Goal: Task Accomplishment & Management: Use online tool/utility

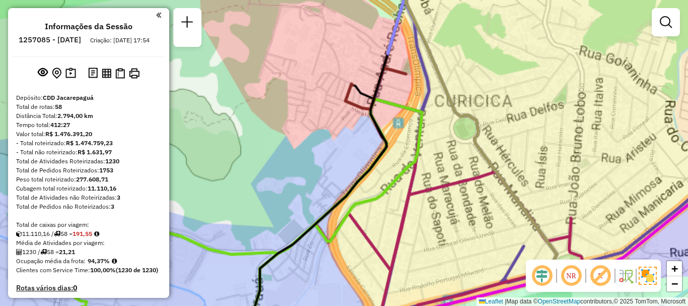
scroll to position [2400, 0]
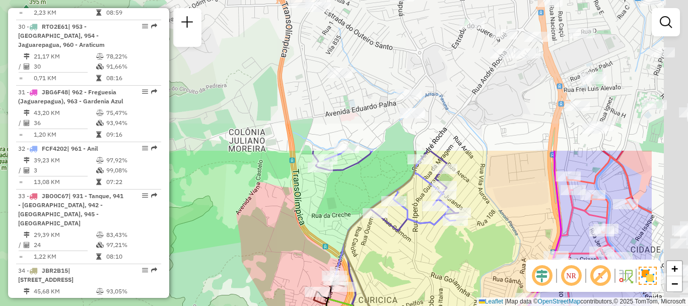
drag, startPoint x: 521, startPoint y: 96, endPoint x: 417, endPoint y: 278, distance: 209.5
click at [417, 278] on div "Janela de atendimento Grade de atendimento Capacidade Transportadoras Veículos …" at bounding box center [344, 153] width 688 height 306
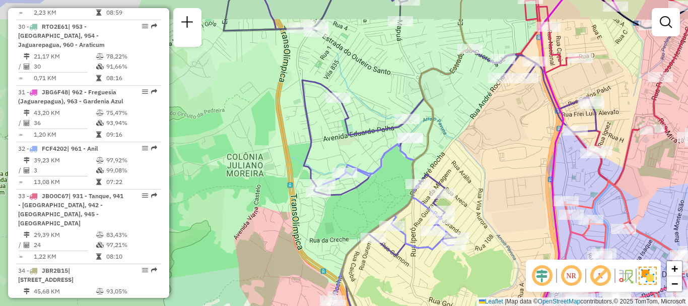
drag, startPoint x: 496, startPoint y: 133, endPoint x: 477, endPoint y: 174, distance: 45.5
click at [477, 174] on div "Janela de atendimento Grade de atendimento Capacidade Transportadoras Veículos …" at bounding box center [344, 153] width 688 height 306
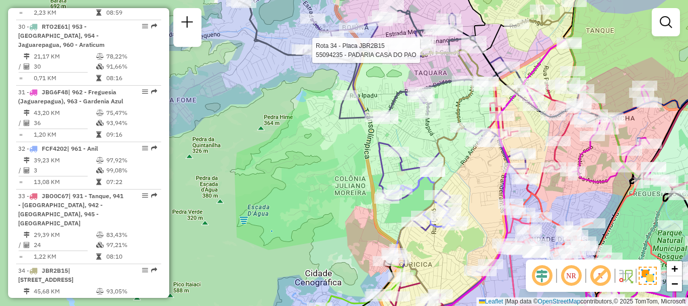
select select "**********"
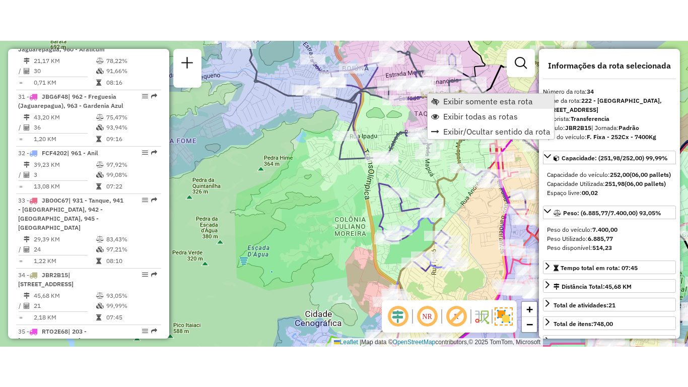
scroll to position [2465, 0]
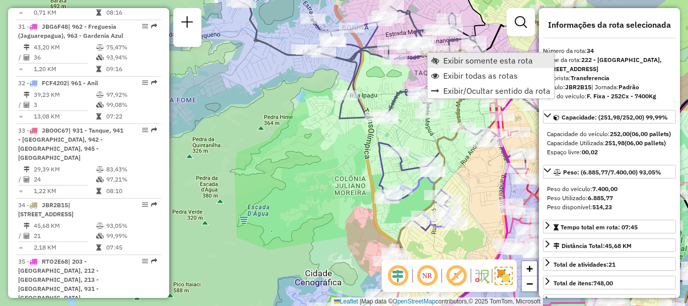
click at [445, 60] on span "Exibir somente esta rota" at bounding box center [488, 60] width 90 height 8
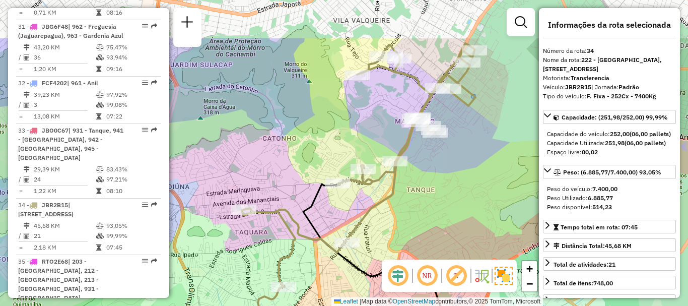
drag, startPoint x: 411, startPoint y: 117, endPoint x: 460, endPoint y: 186, distance: 84.9
click at [460, 186] on div "Janela de atendimento Grade de atendimento Capacidade Transportadoras Veículos …" at bounding box center [344, 153] width 688 height 306
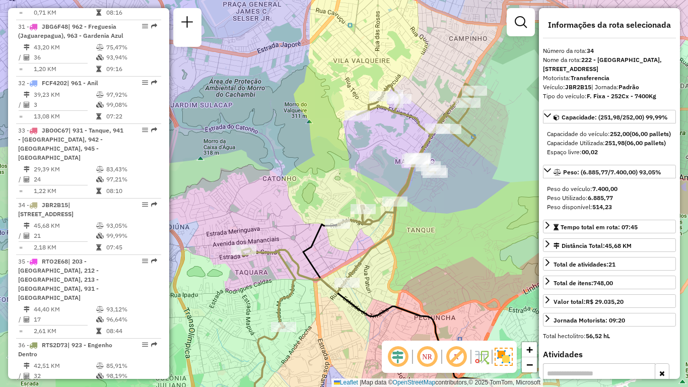
click at [480, 222] on div "Janela de atendimento Grade de atendimento Capacidade Transportadoras Veículos …" at bounding box center [344, 193] width 688 height 387
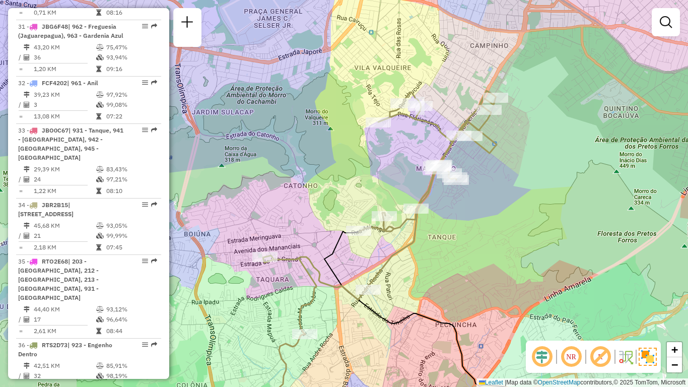
drag, startPoint x: 489, startPoint y: 243, endPoint x: 510, endPoint y: 250, distance: 22.3
click at [510, 250] on div "Janela de atendimento Grade de atendimento Capacidade Transportadoras Veículos …" at bounding box center [344, 193] width 688 height 387
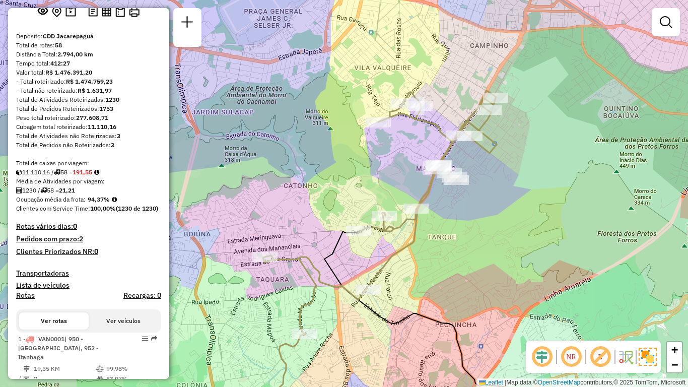
scroll to position [0, 0]
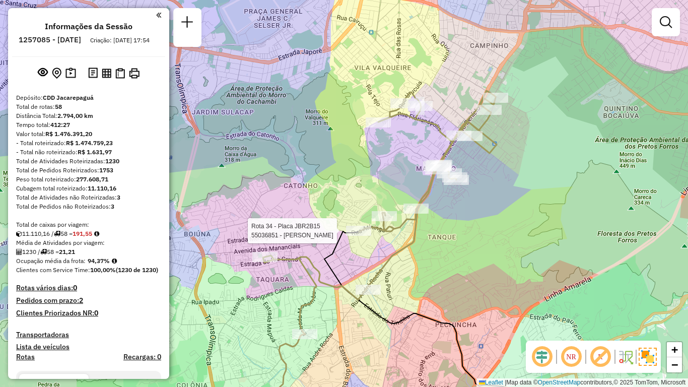
select select "**********"
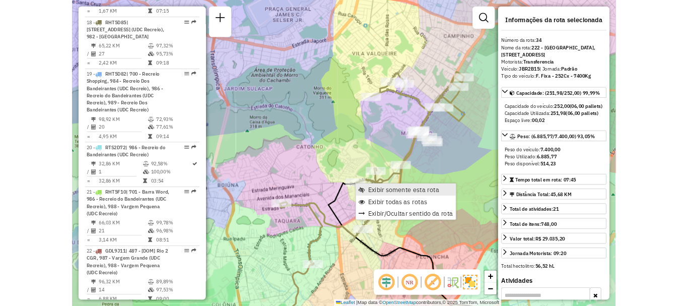
scroll to position [2465, 0]
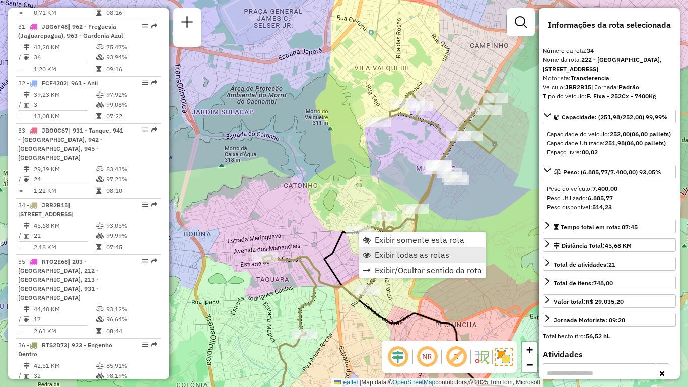
click at [390, 255] on span "Exibir todas as rotas" at bounding box center [412, 255] width 75 height 8
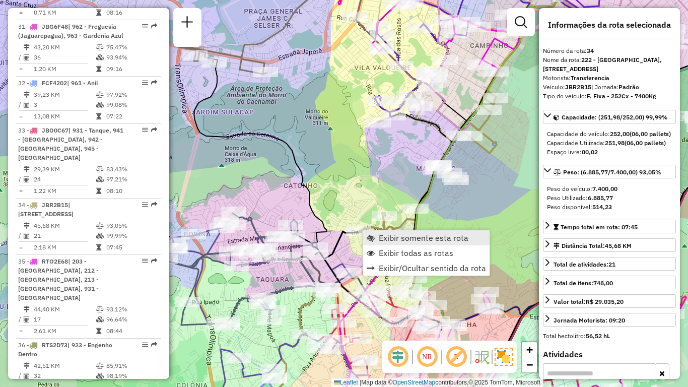
click at [408, 235] on span "Exibir somente esta rota" at bounding box center [424, 238] width 90 height 8
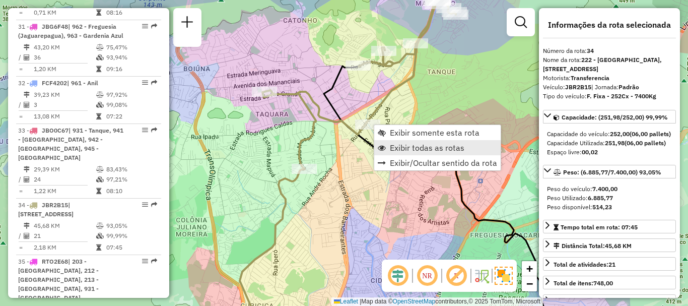
click at [418, 148] on span "Exibir todas as rotas" at bounding box center [427, 148] width 75 height 8
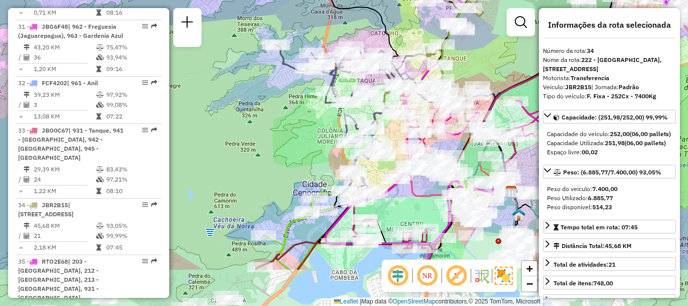
drag, startPoint x: 261, startPoint y: 192, endPoint x: 292, endPoint y: 152, distance: 50.6
click at [292, 152] on div "Janela de atendimento Grade de atendimento Capacidade Transportadoras Veículos …" at bounding box center [344, 153] width 688 height 306
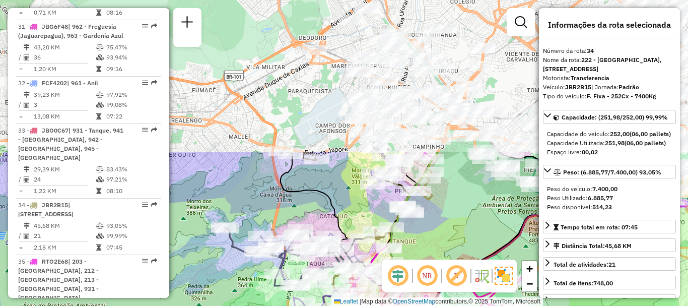
drag, startPoint x: 499, startPoint y: 54, endPoint x: 450, endPoint y: 227, distance: 179.6
click at [447, 238] on div "Janela de atendimento Grade de atendimento Capacidade Transportadoras Veículos …" at bounding box center [344, 153] width 688 height 306
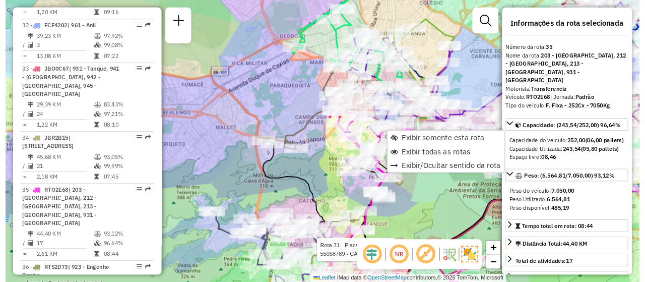
scroll to position [2531, 0]
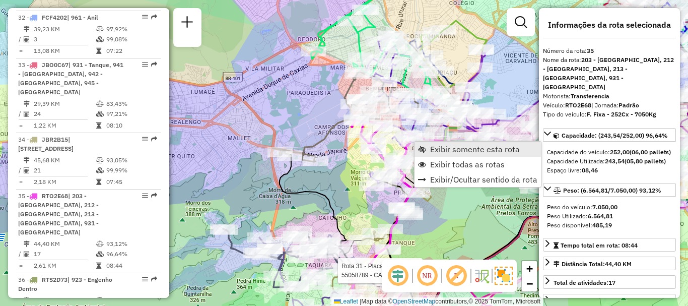
click at [457, 149] on span "Exibir somente esta rota" at bounding box center [475, 149] width 90 height 8
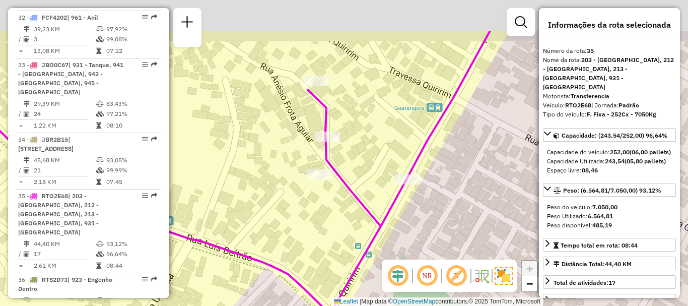
drag, startPoint x: 359, startPoint y: 54, endPoint x: 358, endPoint y: 115, distance: 60.5
click at [358, 115] on div "Janela de atendimento Grade de atendimento Capacidade Transportadoras Veículos …" at bounding box center [344, 153] width 688 height 306
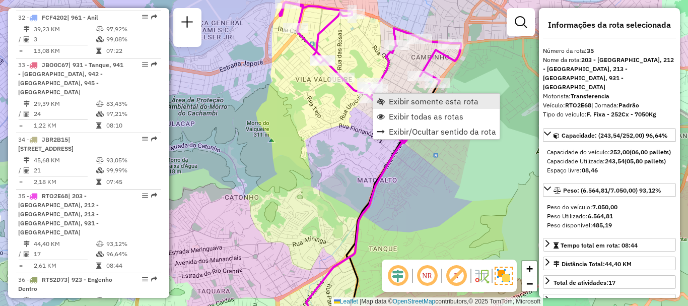
click at [402, 102] on span "Exibir somente esta rota" at bounding box center [434, 101] width 90 height 8
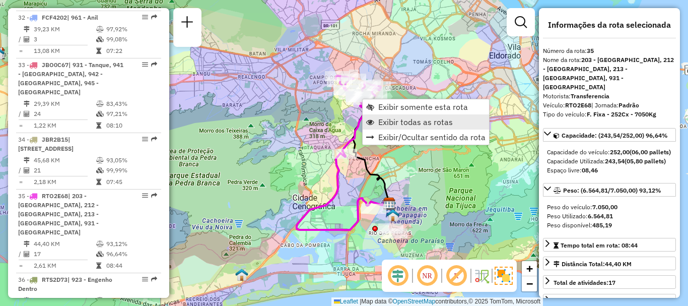
click at [396, 123] on span "Exibir todas as rotas" at bounding box center [415, 122] width 75 height 8
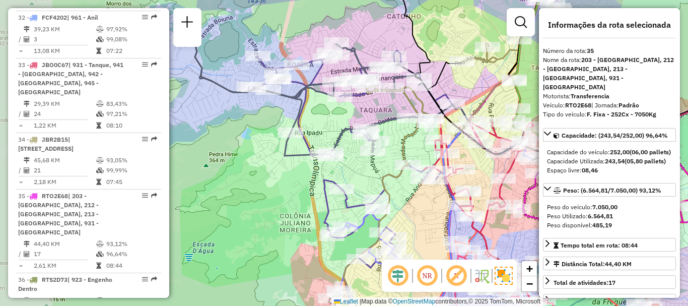
drag, startPoint x: 307, startPoint y: 165, endPoint x: 364, endPoint y: 166, distance: 57.4
click at [372, 167] on div "Janela de atendimento Grade de atendimento Capacidade Transportadoras Veículos …" at bounding box center [344, 153] width 688 height 306
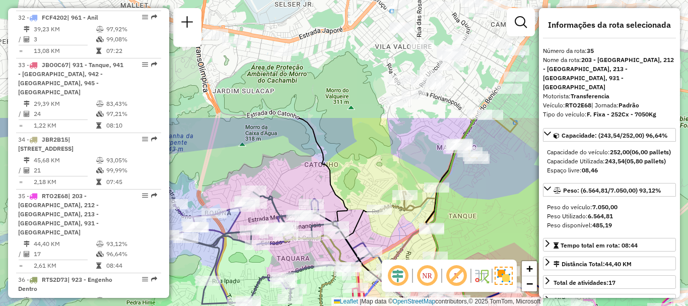
drag, startPoint x: 471, startPoint y: 84, endPoint x: 384, endPoint y: 222, distance: 162.7
click at [384, 234] on div "Janela de atendimento Grade de atendimento Capacidade Transportadoras Veículos …" at bounding box center [344, 153] width 688 height 306
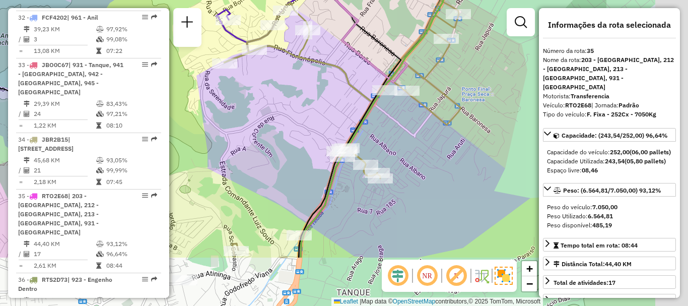
drag, startPoint x: 461, startPoint y: 163, endPoint x: 311, endPoint y: 84, distance: 169.5
click at [311, 84] on div "Rota 11 - Placa RMY2E38 55047106 - [PERSON_NAME] DE Rota 24 - Placa RVN1I48 550…" at bounding box center [344, 153] width 688 height 306
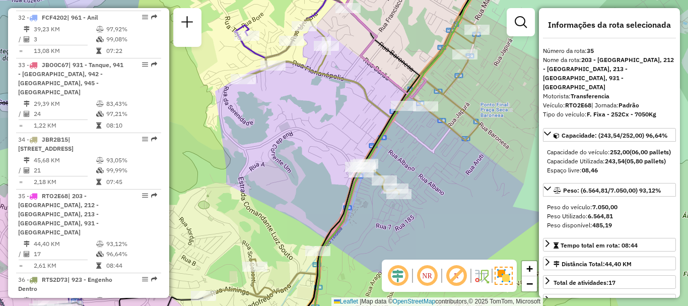
drag, startPoint x: 271, startPoint y: 95, endPoint x: 290, endPoint y: 110, distance: 24.3
click at [290, 110] on div "Rota 11 - Placa RMY2E38 55047106 - [PERSON_NAME] DE Rota 24 - Placa RVN1I48 550…" at bounding box center [344, 153] width 688 height 306
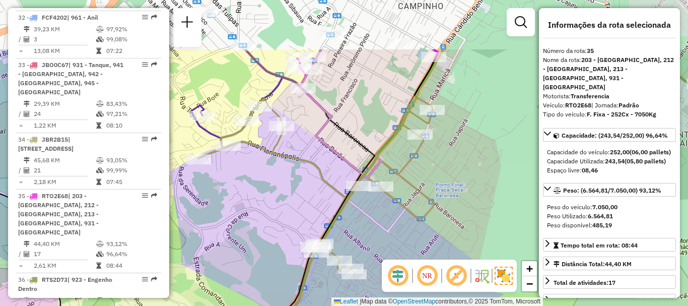
drag, startPoint x: 332, startPoint y: 104, endPoint x: 288, endPoint y: 184, distance: 91.8
click at [288, 184] on div "Rota 11 - Placa RMY2E38 55047106 - [PERSON_NAME] DE Rota 24 - Placa RVN1I48 550…" at bounding box center [344, 153] width 688 height 306
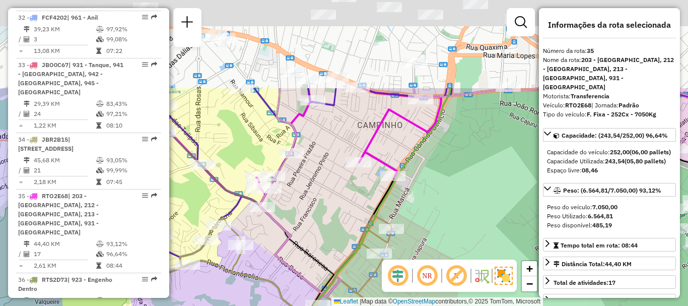
drag, startPoint x: 366, startPoint y: 96, endPoint x: 316, endPoint y: 232, distance: 145.2
click at [310, 249] on div "Rota 11 - Placa RMY2E38 55047106 - [PERSON_NAME] DE Rota 24 - Placa RVN1I48 550…" at bounding box center [344, 153] width 688 height 306
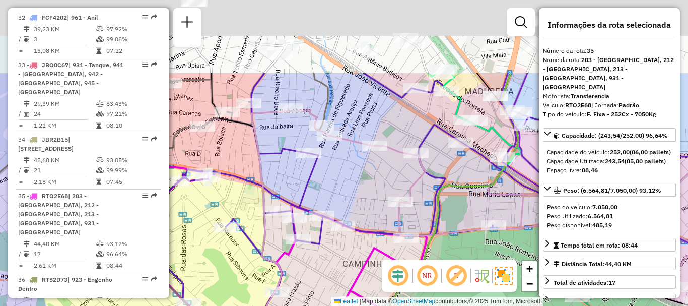
drag, startPoint x: 309, startPoint y: 177, endPoint x: 329, endPoint y: 241, distance: 67.1
click at [310, 283] on div "Rota 11 - Placa RMY2E38 55047106 - [PERSON_NAME] DE Rota 24 - Placa RVN1I48 550…" at bounding box center [344, 153] width 688 height 306
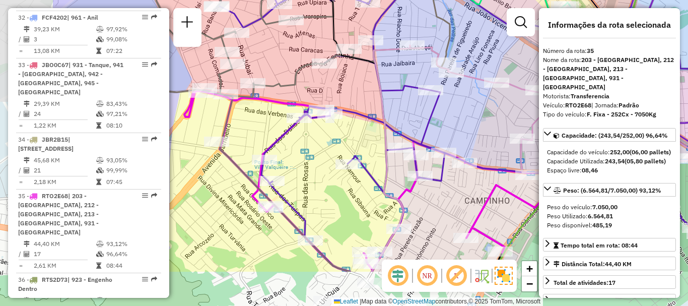
drag, startPoint x: 338, startPoint y: 186, endPoint x: 458, endPoint y: 121, distance: 137.0
click at [458, 121] on div "Rota 11 - Placa RMY2E38 55047106 - [PERSON_NAME] DE Rota 24 - Placa RVN1I48 550…" at bounding box center [344, 153] width 688 height 306
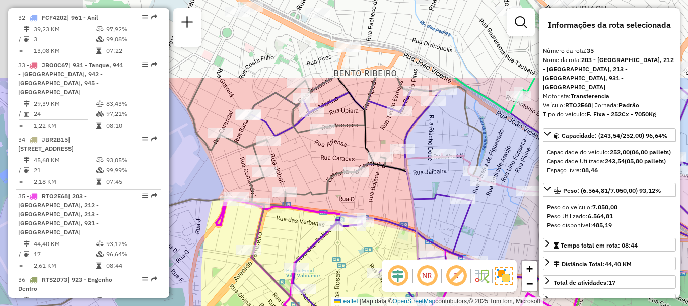
drag, startPoint x: 313, startPoint y: 161, endPoint x: 352, endPoint y: 270, distance: 114.9
click at [352, 277] on div "Rota 11 - Placa RMY2E38 55047106 - [PERSON_NAME] DE Rota 24 - Placa RVN1I48 550…" at bounding box center [344, 153] width 688 height 306
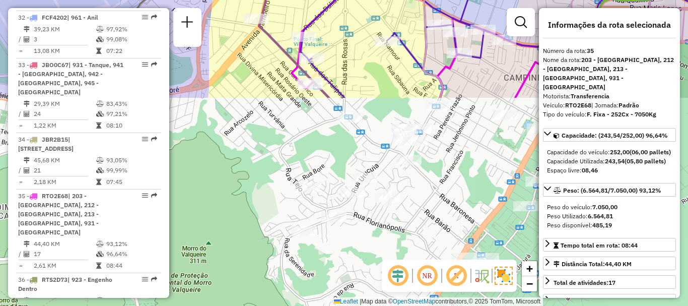
drag, startPoint x: 355, startPoint y: 255, endPoint x: 355, endPoint y: 18, distance: 237.8
click at [355, 18] on div "Rota 11 - Placa RMY2E38 55047106 - [PERSON_NAME] DE Rota 24 - Placa RVN1I48 550…" at bounding box center [344, 153] width 688 height 306
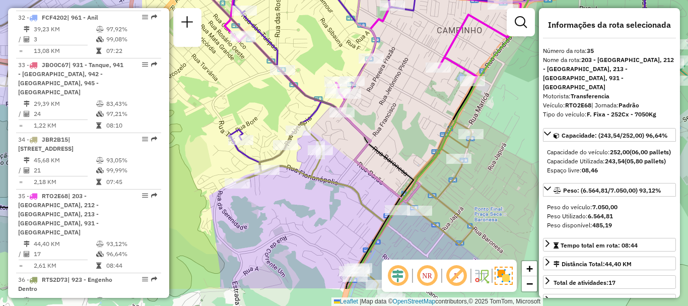
drag, startPoint x: 369, startPoint y: 249, endPoint x: 293, endPoint y: 207, distance: 87.0
click at [291, 214] on div "Rota 11 - Placa RMY2E38 55047106 - [PERSON_NAME] DE Rota 24 - Placa RVN1I48 550…" at bounding box center [344, 153] width 688 height 306
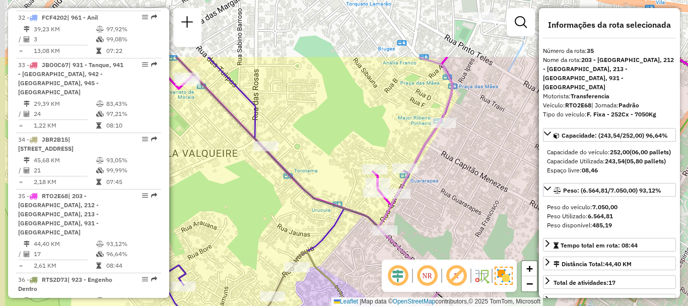
drag, startPoint x: 256, startPoint y: 71, endPoint x: 327, endPoint y: 172, distance: 123.3
click at [327, 172] on div "Rota 11 - Placa RMY2E38 55047106 - [PERSON_NAME] DE Rota 24 - Placa RVN1I48 550…" at bounding box center [344, 153] width 688 height 306
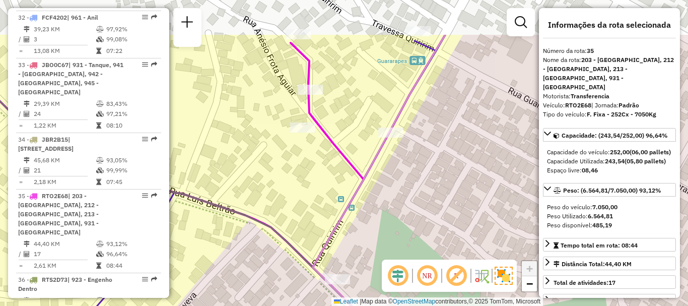
drag, startPoint x: 337, startPoint y: 41, endPoint x: 338, endPoint y: 106, distance: 65.5
click at [338, 106] on div "Rota 11 - Placa RMY2E38 55047106 - [PERSON_NAME] DE Rota 24 - Placa RVN1I48 550…" at bounding box center [344, 153] width 688 height 306
